Goal: Find specific page/section: Find specific page/section

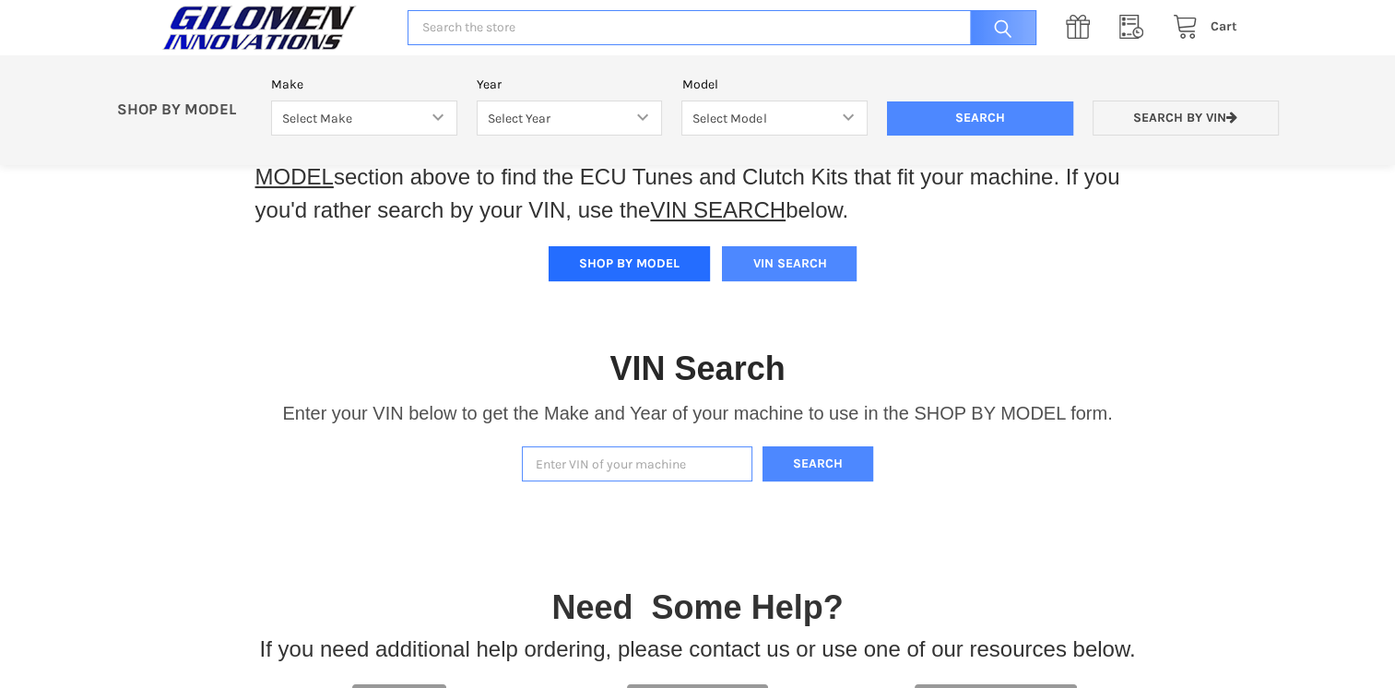
scroll to position [92, 0]
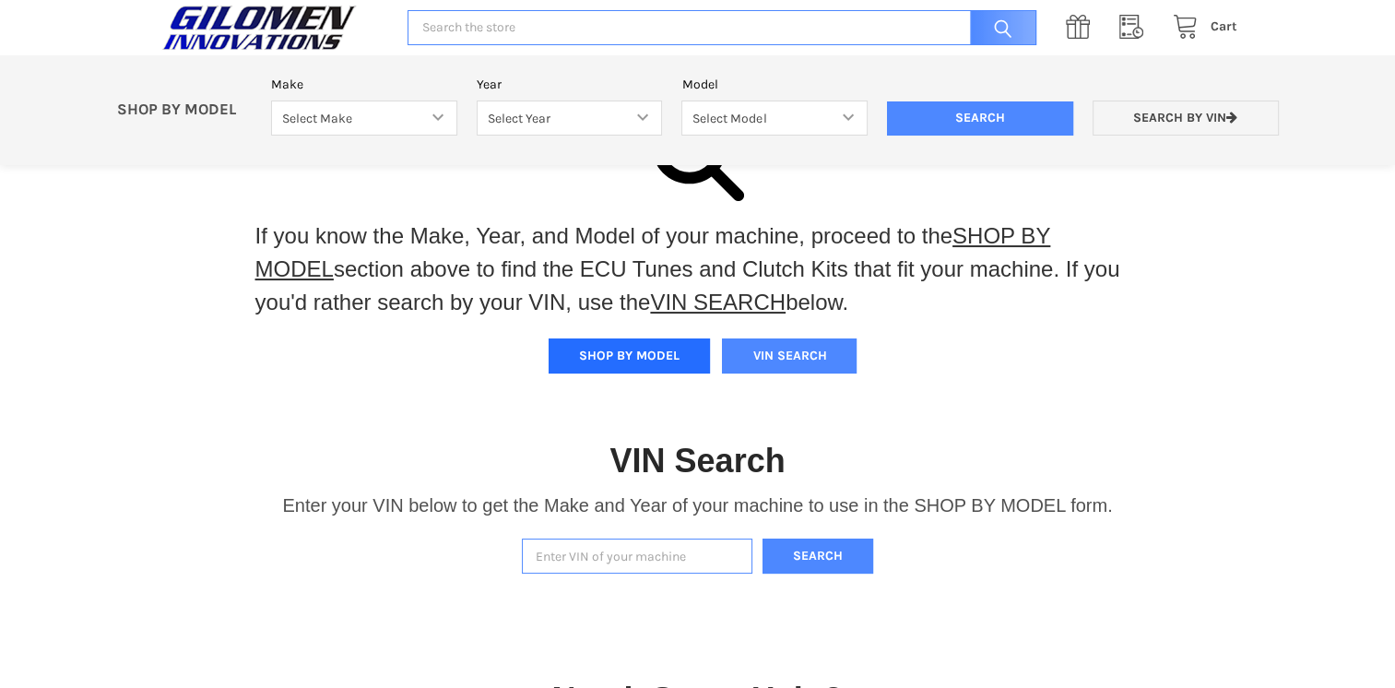
click at [649, 345] on button "SHOP BY MODEL" at bounding box center [628, 355] width 161 height 35
click at [439, 116] on select "Select Make Bobcat UTV Gravely UTV ACE 900 RANGER 570 Ranger 700 / 800 RANGER 9…" at bounding box center [364, 118] width 186 height 36
select select "476"
click at [271, 100] on select "Select Make Bobcat UTV Gravely UTV ACE 900 RANGER 570 Ranger 700 / 800 RANGER 9…" at bounding box center [364, 118] width 186 height 36
click at [645, 122] on select "Select Year [DATE]-[DATE]" at bounding box center [570, 118] width 186 height 36
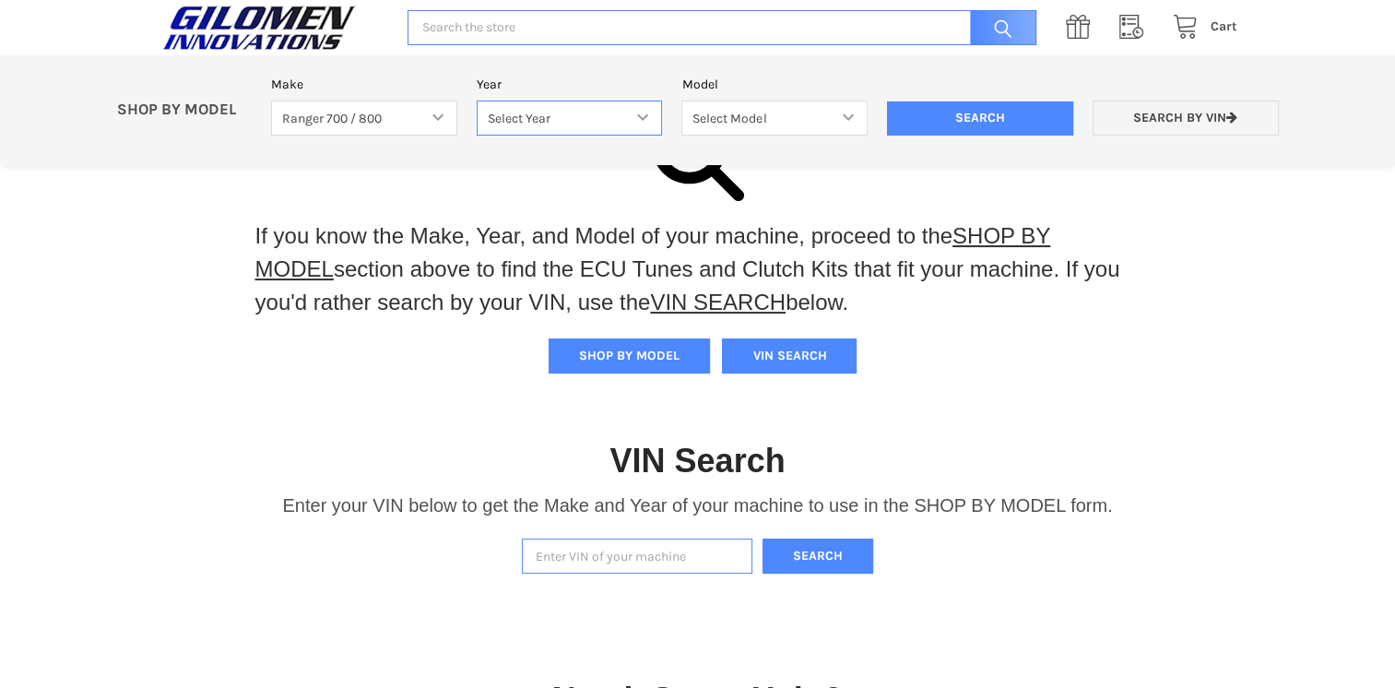
select select "582"
click at [477, 100] on select "Select Year [DATE]-[DATE]" at bounding box center [570, 118] width 186 height 36
click at [852, 120] on select "Select Model [DATE]-[DATE] Ranger 700 / 800 Models" at bounding box center [774, 118] width 186 height 36
select select "477"
click at [681, 100] on select "Select Model [DATE]-[DATE] Ranger 700 / 800 Models" at bounding box center [774, 118] width 186 height 36
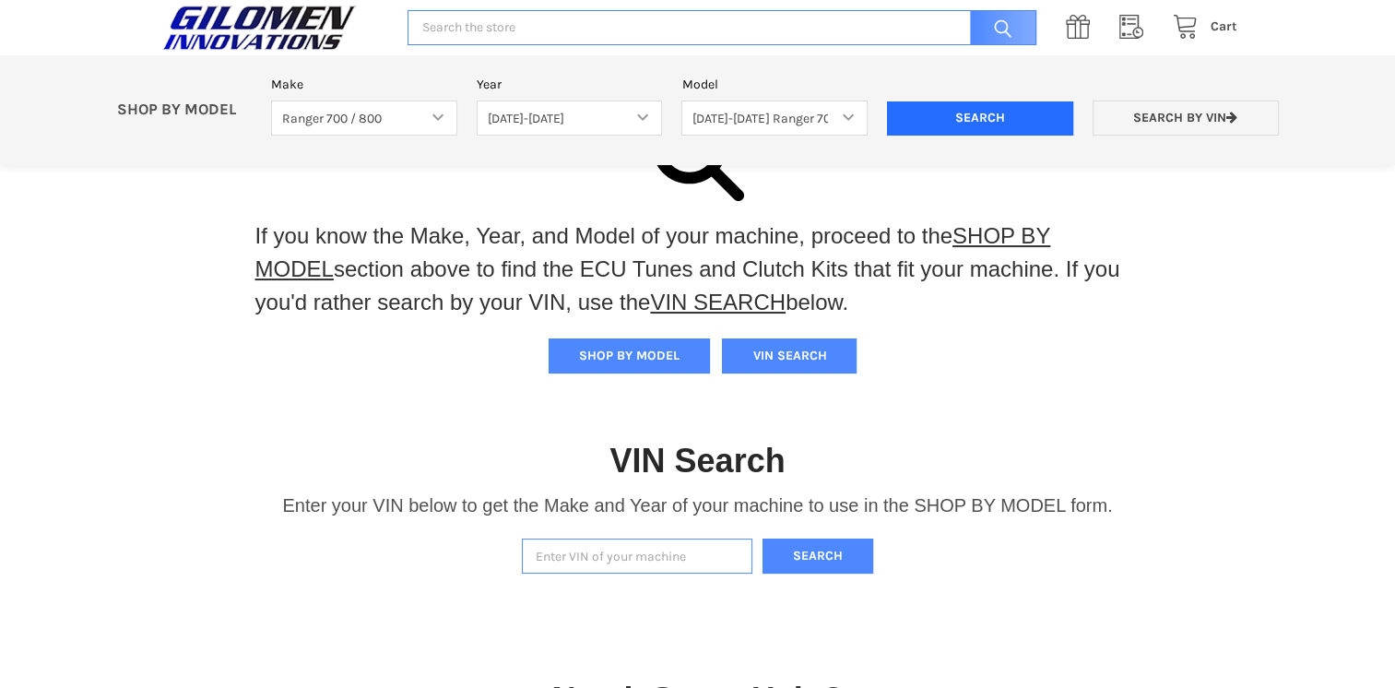
click at [952, 127] on input "Search" at bounding box center [980, 118] width 186 height 35
